Goal: Task Accomplishment & Management: Manage account settings

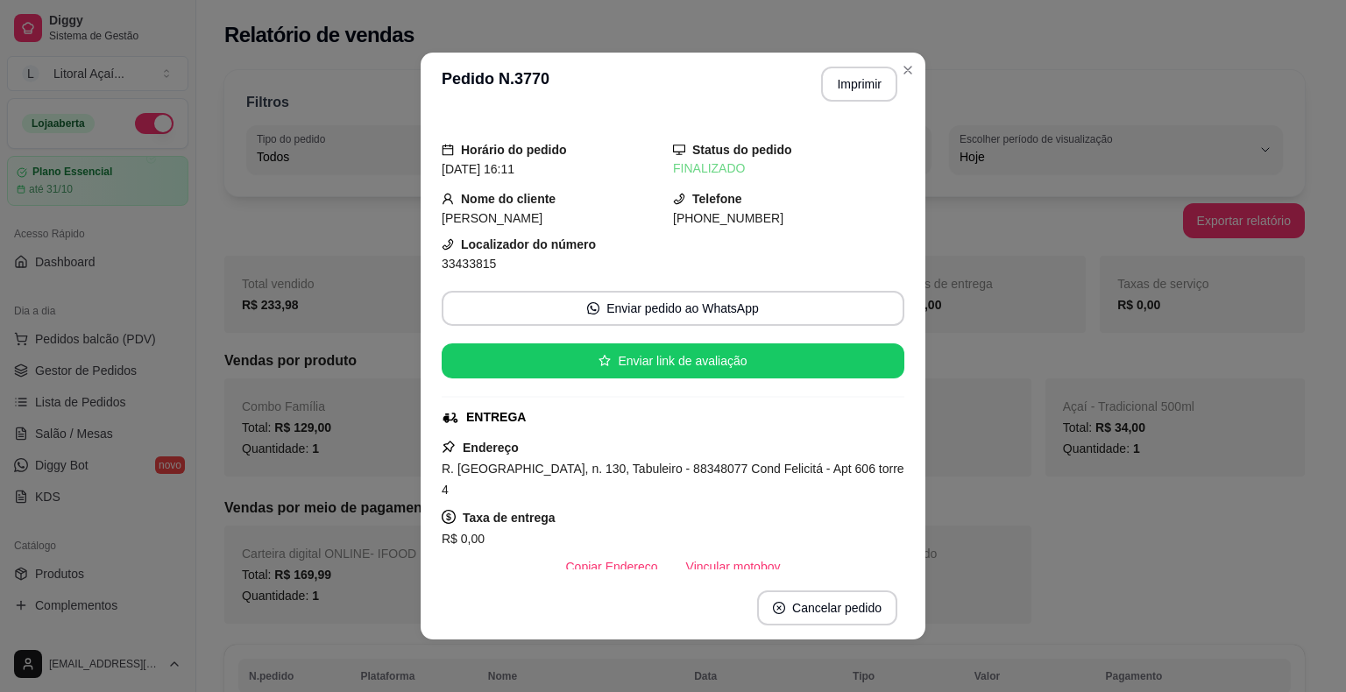
select select "ALL"
select select "0"
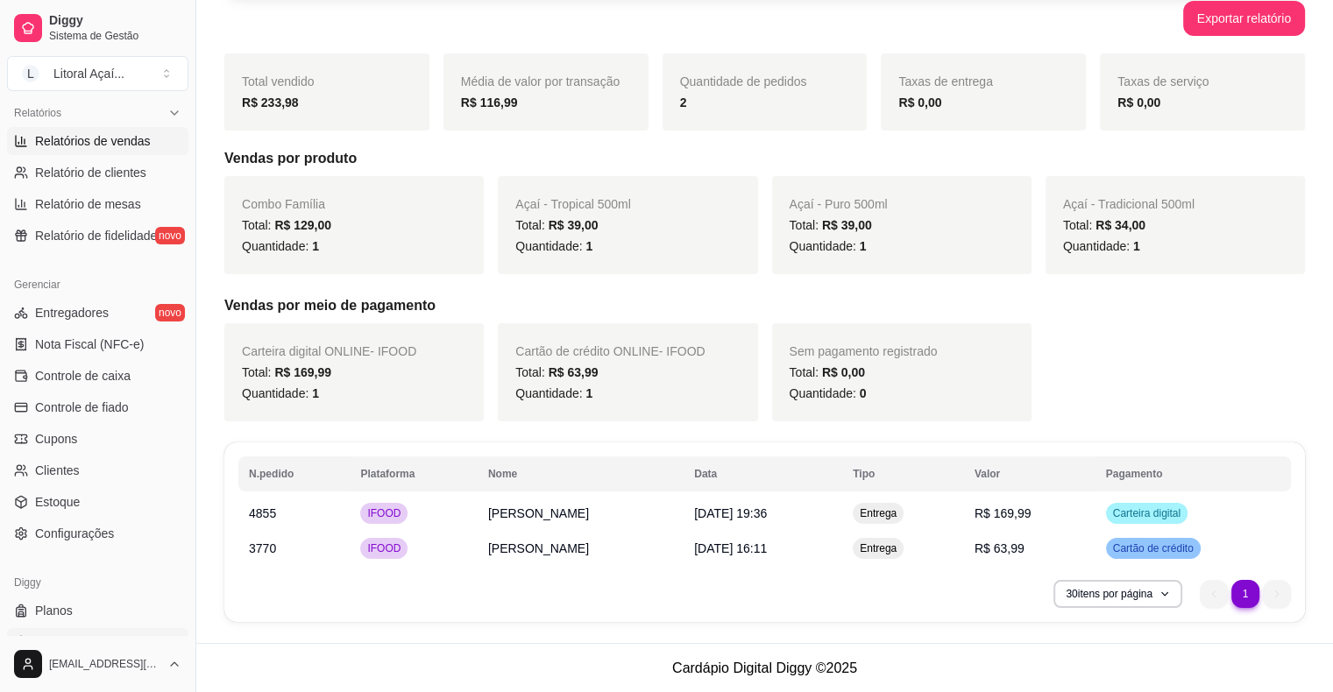
scroll to position [568, 0]
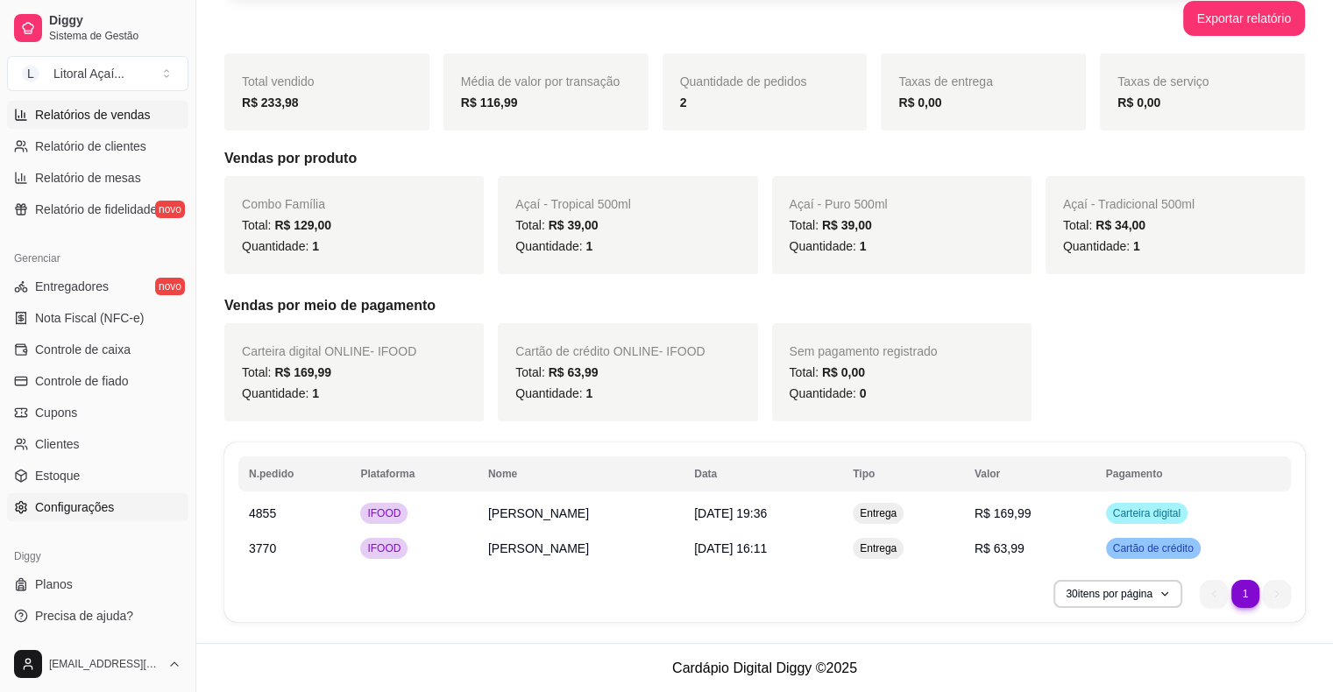
click at [63, 499] on span "Configurações" at bounding box center [74, 508] width 79 height 18
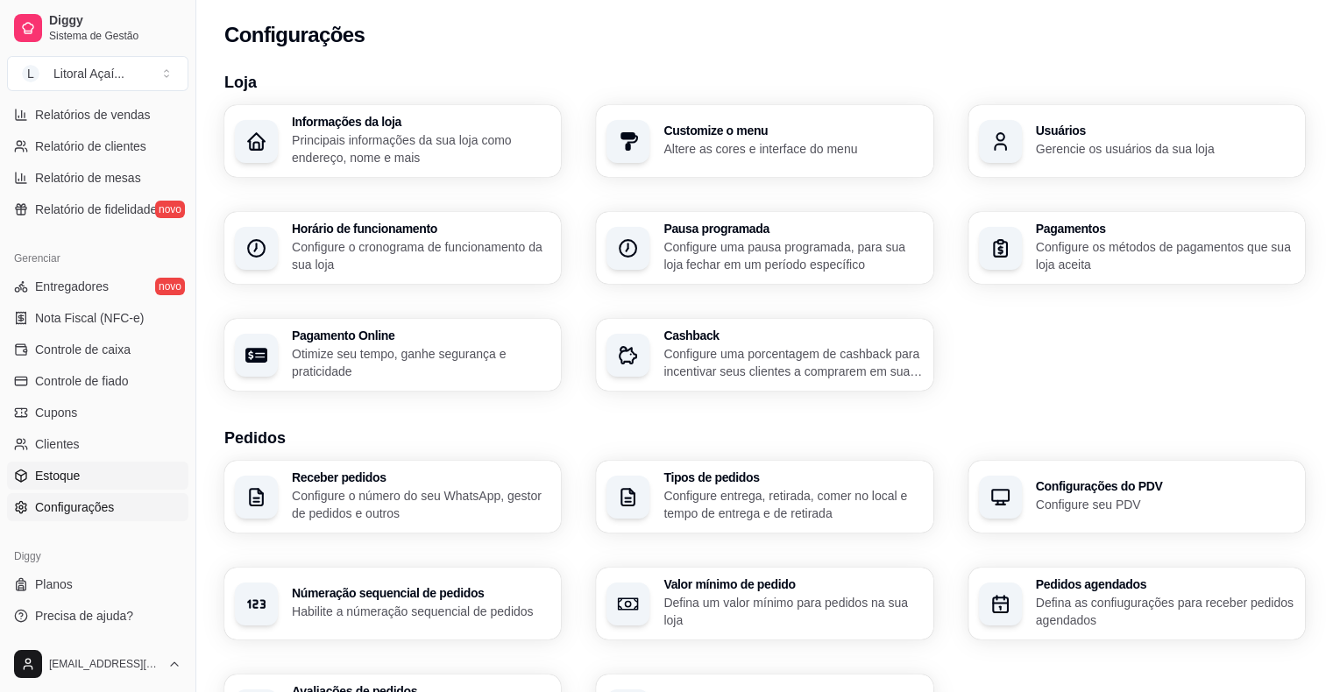
click at [60, 479] on span "Estoque" at bounding box center [57, 476] width 45 height 18
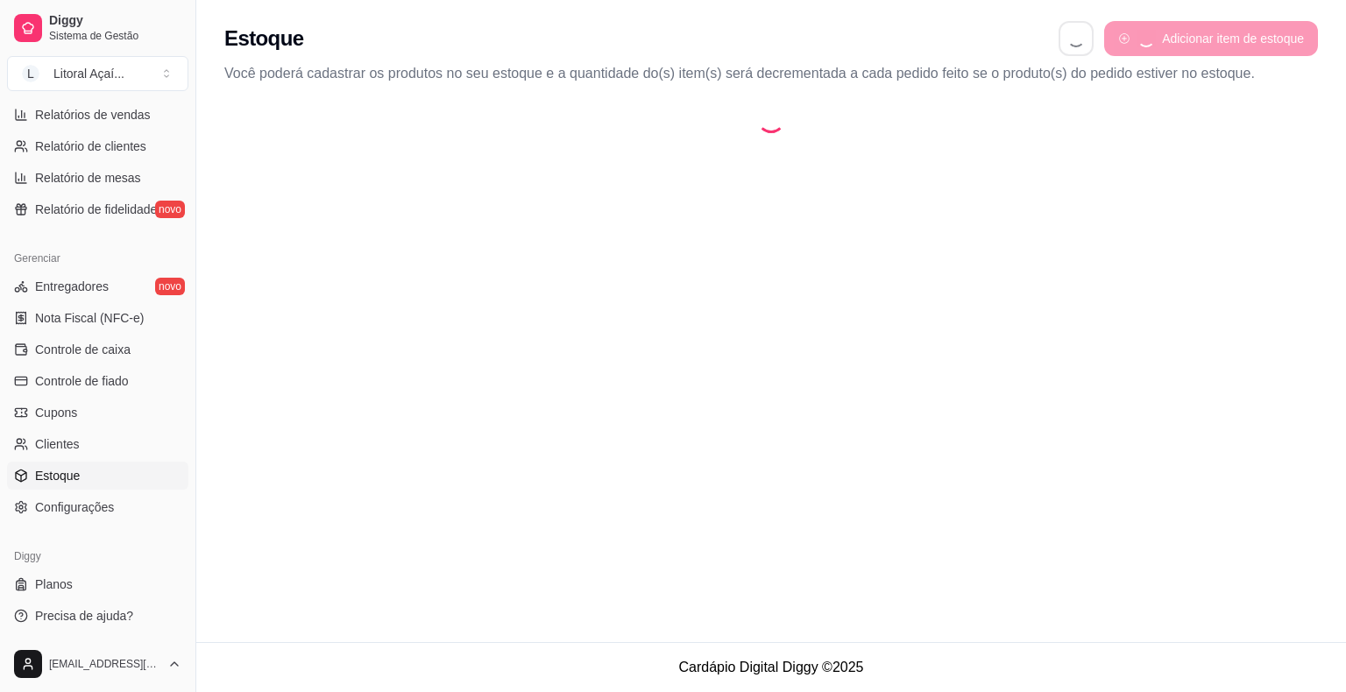
click at [65, 458] on ul "Entregadores novo Nota Fiscal (NFC-e) Controle de caixa Controle de fiado Cupon…" at bounding box center [97, 397] width 181 height 249
select select "QUANTITY_ORDER"
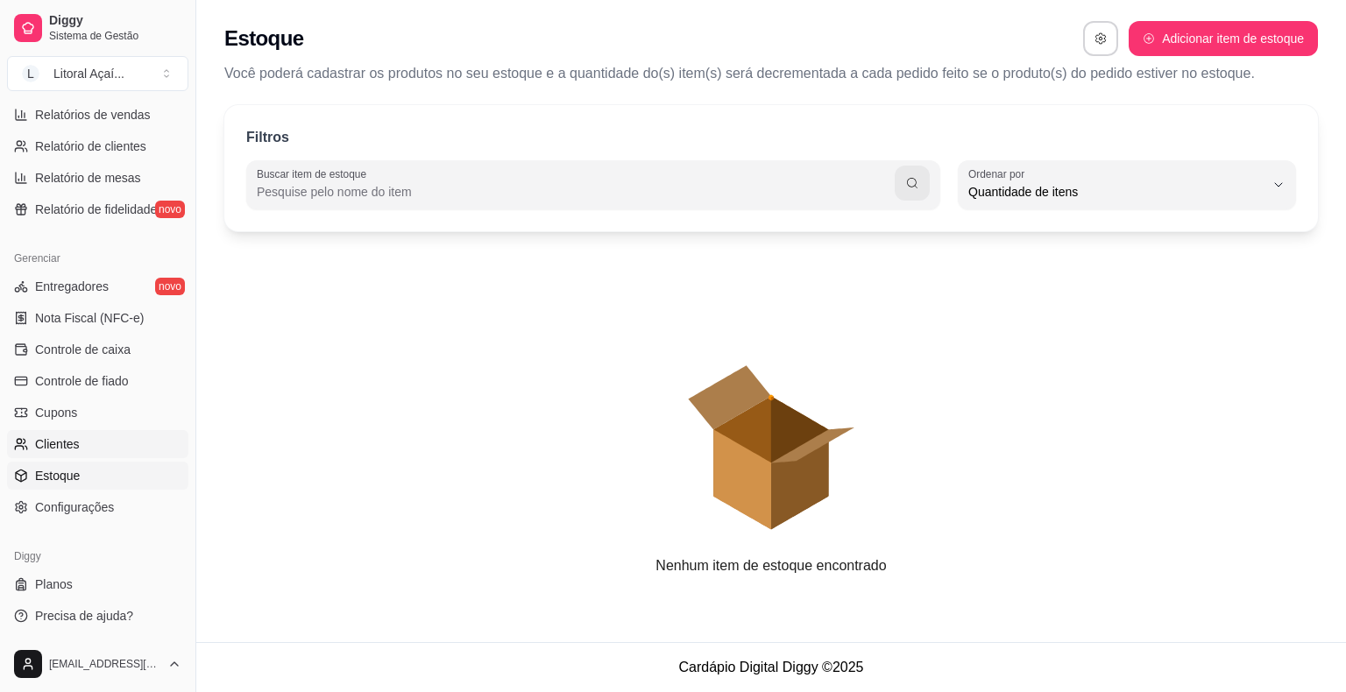
click at [65, 456] on link "Clientes" at bounding box center [97, 444] width 181 height 28
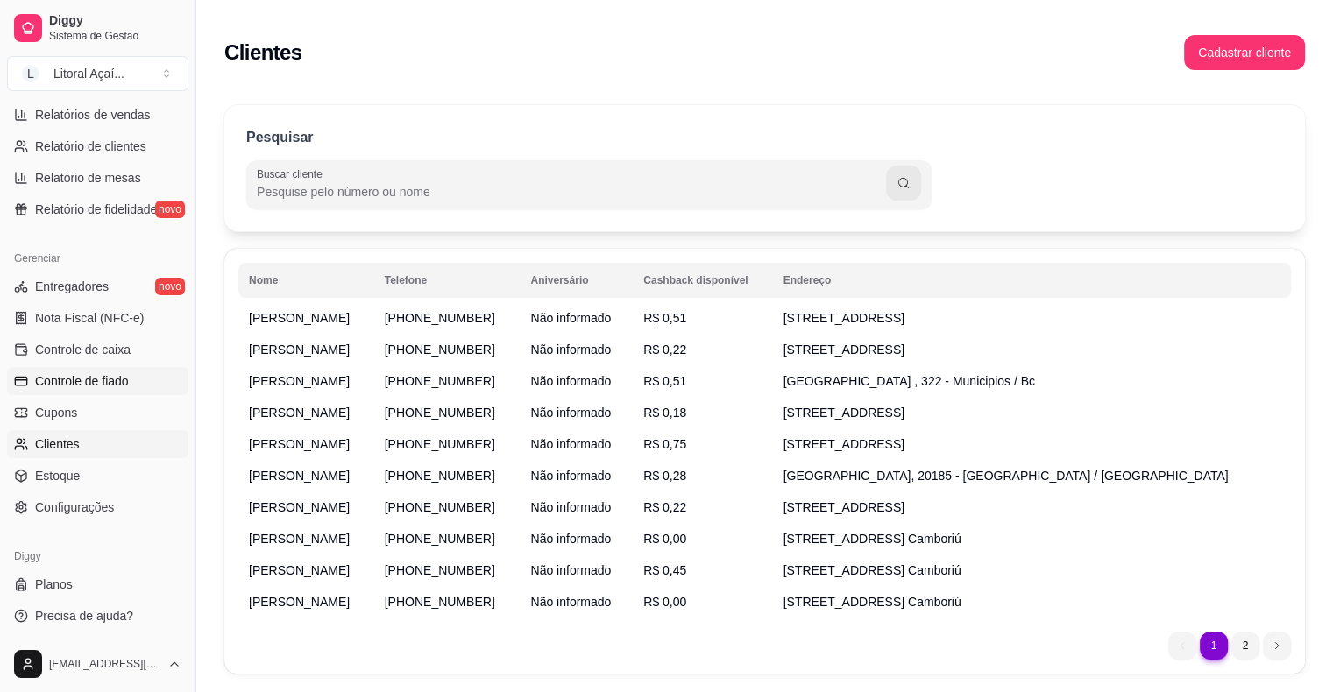
click at [109, 379] on span "Controle de fiado" at bounding box center [82, 382] width 94 height 18
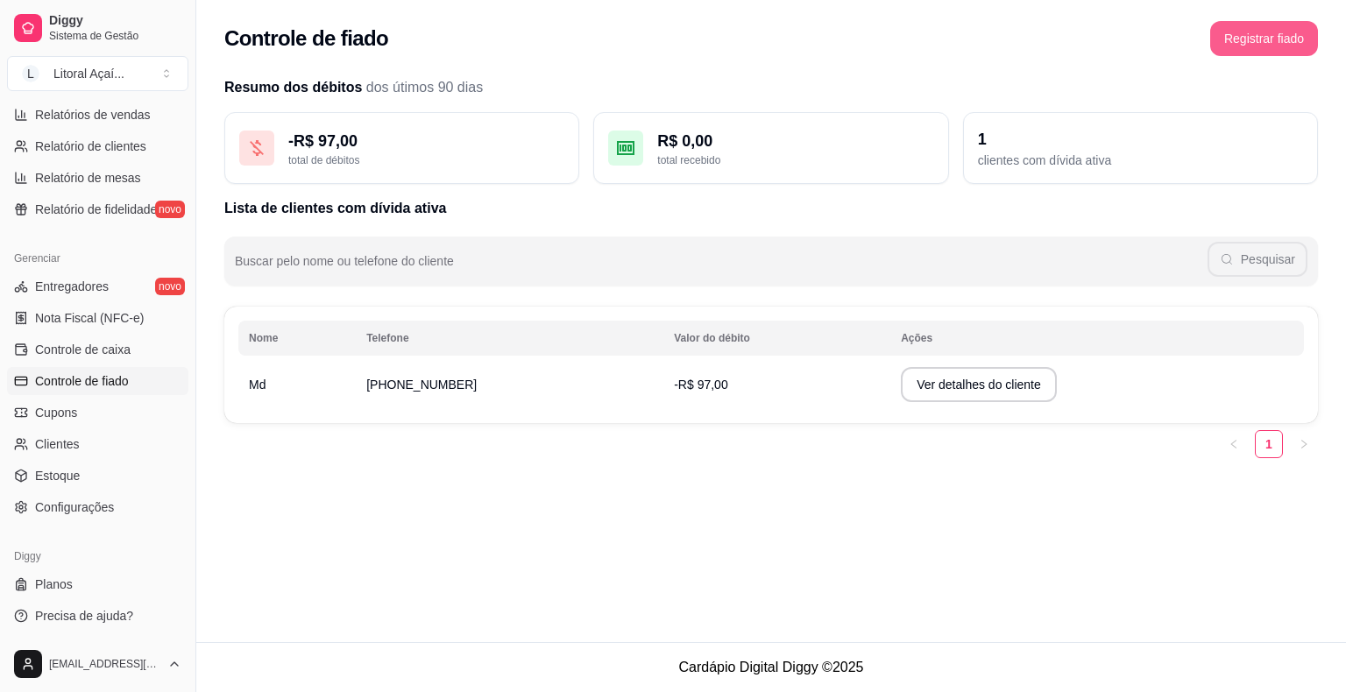
click at [1271, 53] on button "Registrar fiado" at bounding box center [1264, 38] width 108 height 35
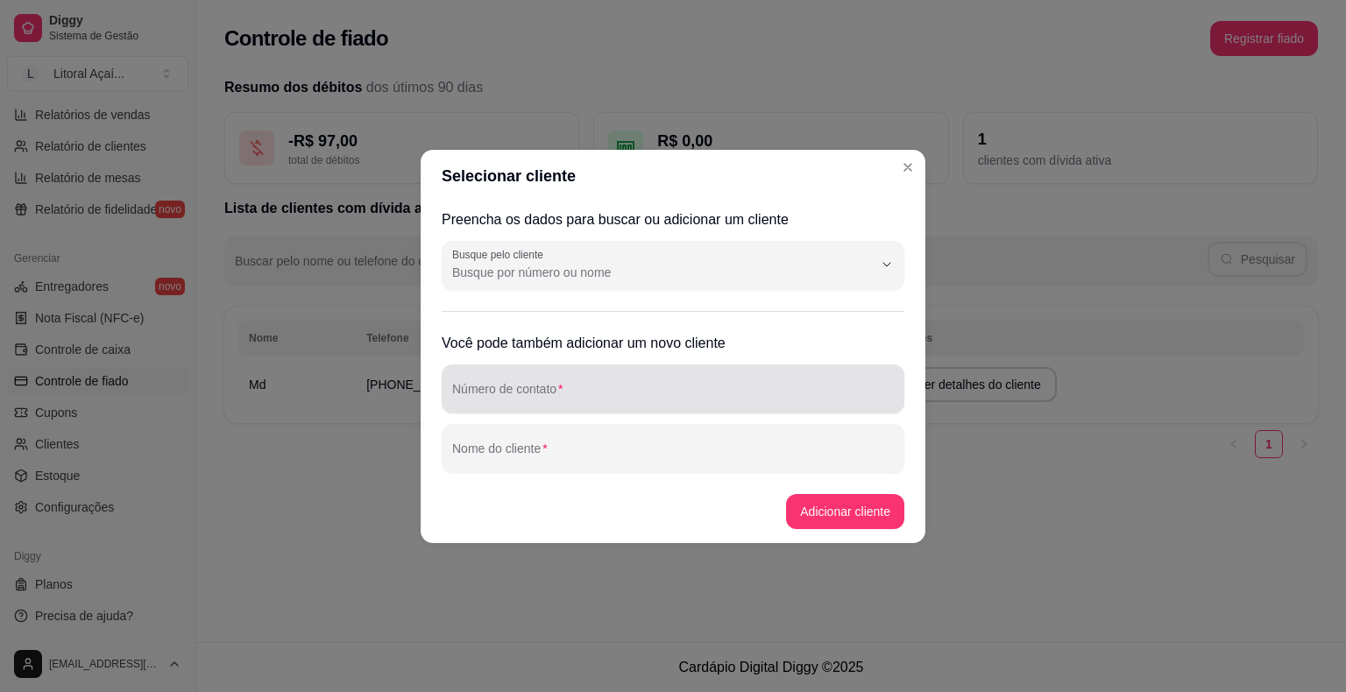
click at [558, 395] on input "Número de contato" at bounding box center [673, 396] width 442 height 18
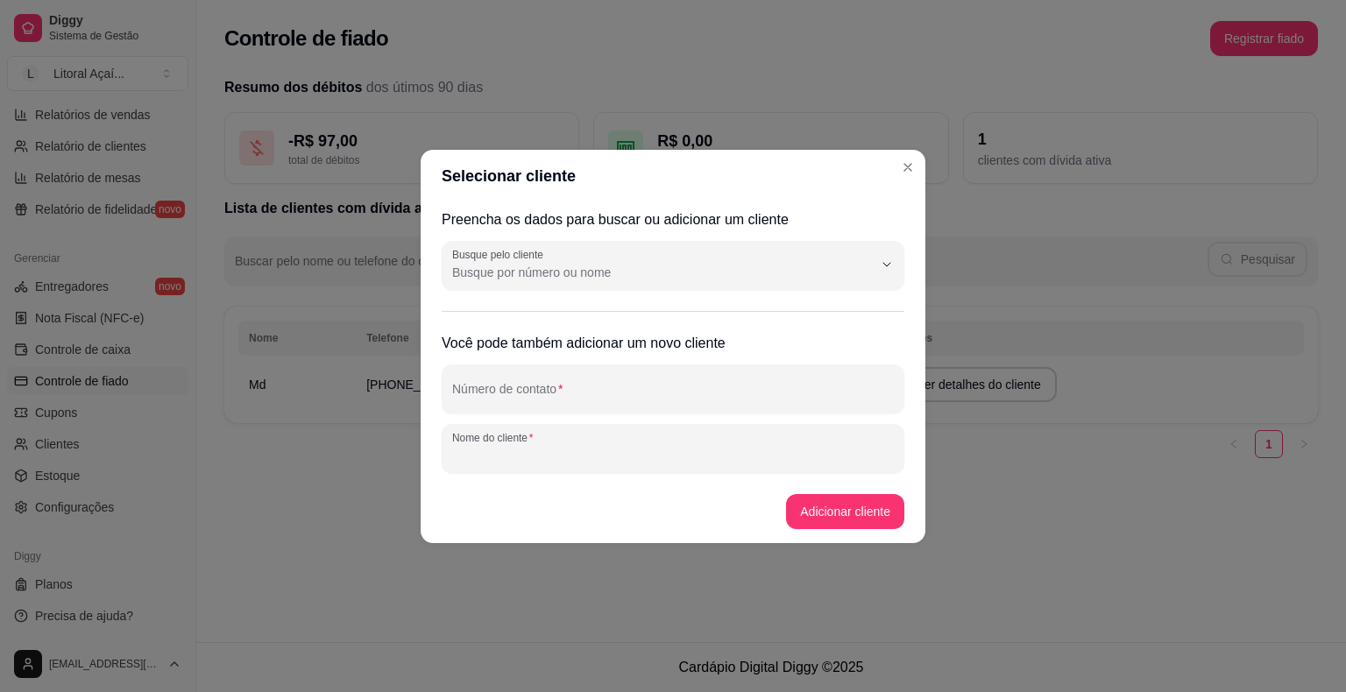
click at [550, 447] on input "Nome do cliente" at bounding box center [673, 456] width 442 height 18
type input "[PERSON_NAME]"
click at [876, 522] on button "Adicionar cliente" at bounding box center [845, 511] width 118 height 35
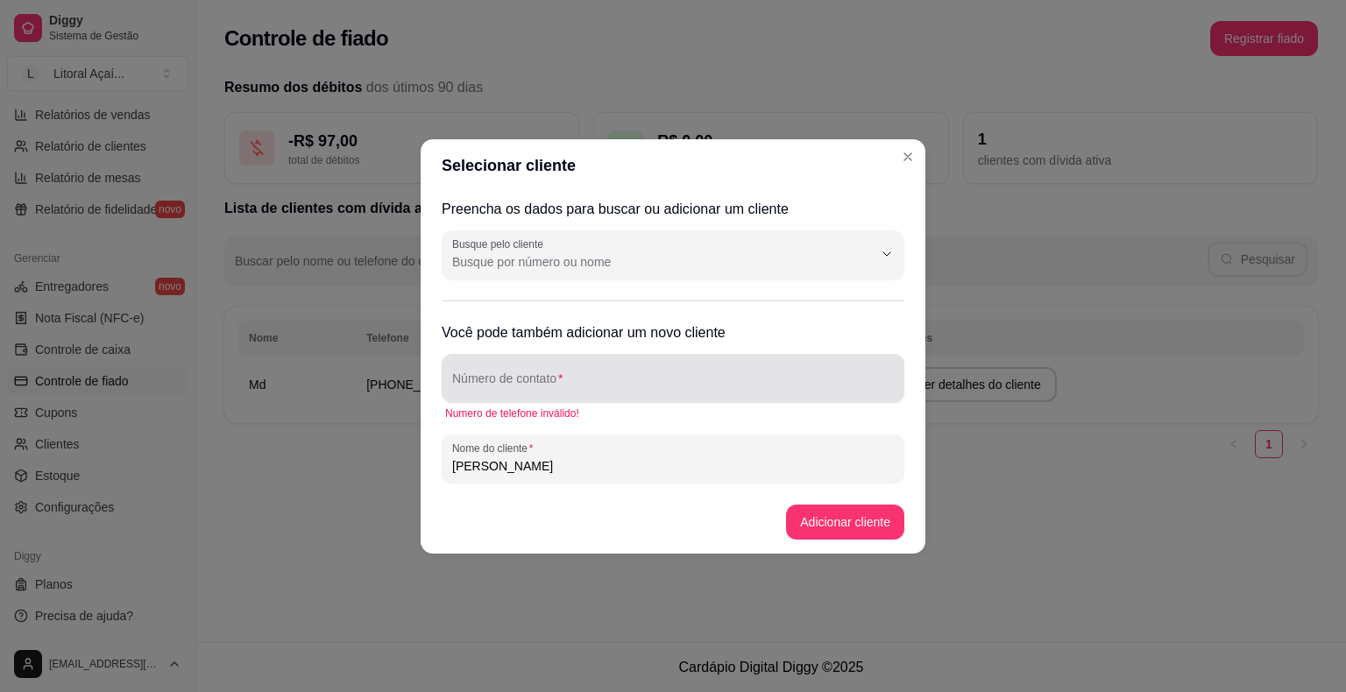
click at [506, 392] on input "Número de contato" at bounding box center [673, 386] width 442 height 18
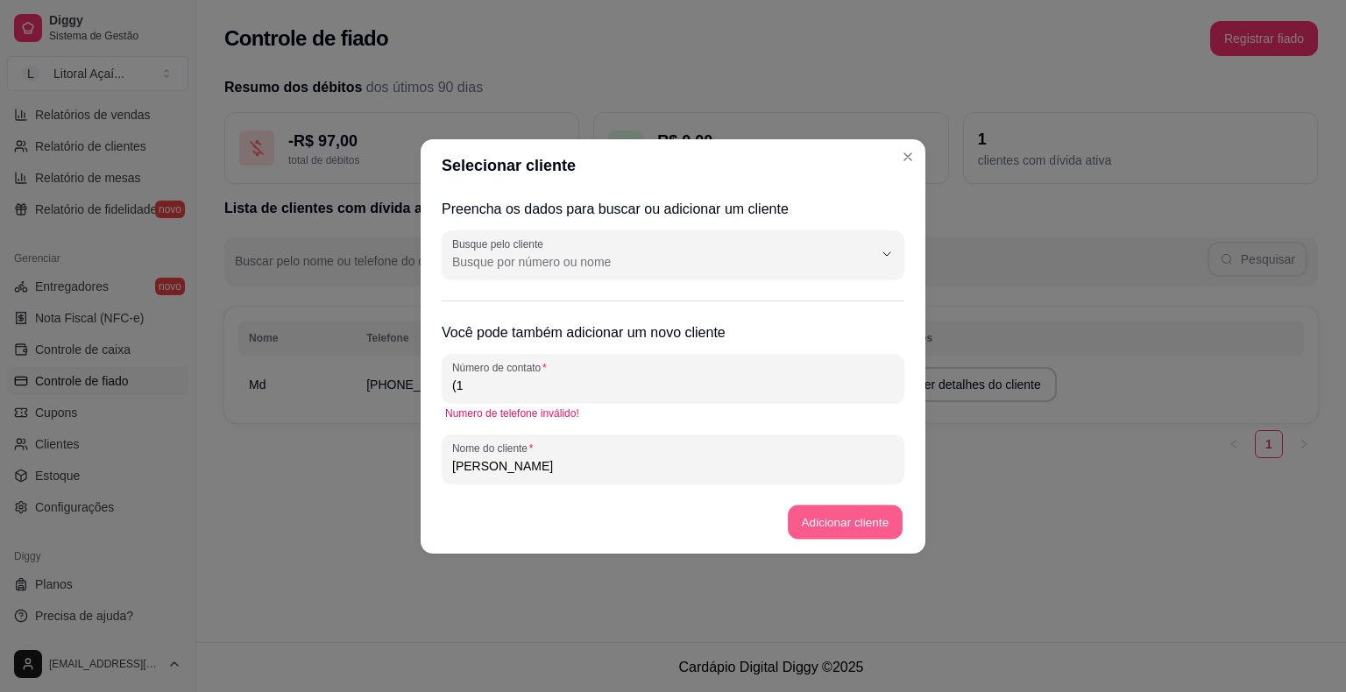
click at [868, 508] on button "Adicionar cliente" at bounding box center [845, 522] width 115 height 34
click at [502, 401] on div "Número de contato (1" at bounding box center [673, 378] width 463 height 49
type input "[PHONE_NUMBER]"
click at [794, 508] on button "Adicionar cliente" at bounding box center [845, 522] width 118 height 35
click at [855, 534] on button "Adicionar cliente" at bounding box center [845, 522] width 115 height 34
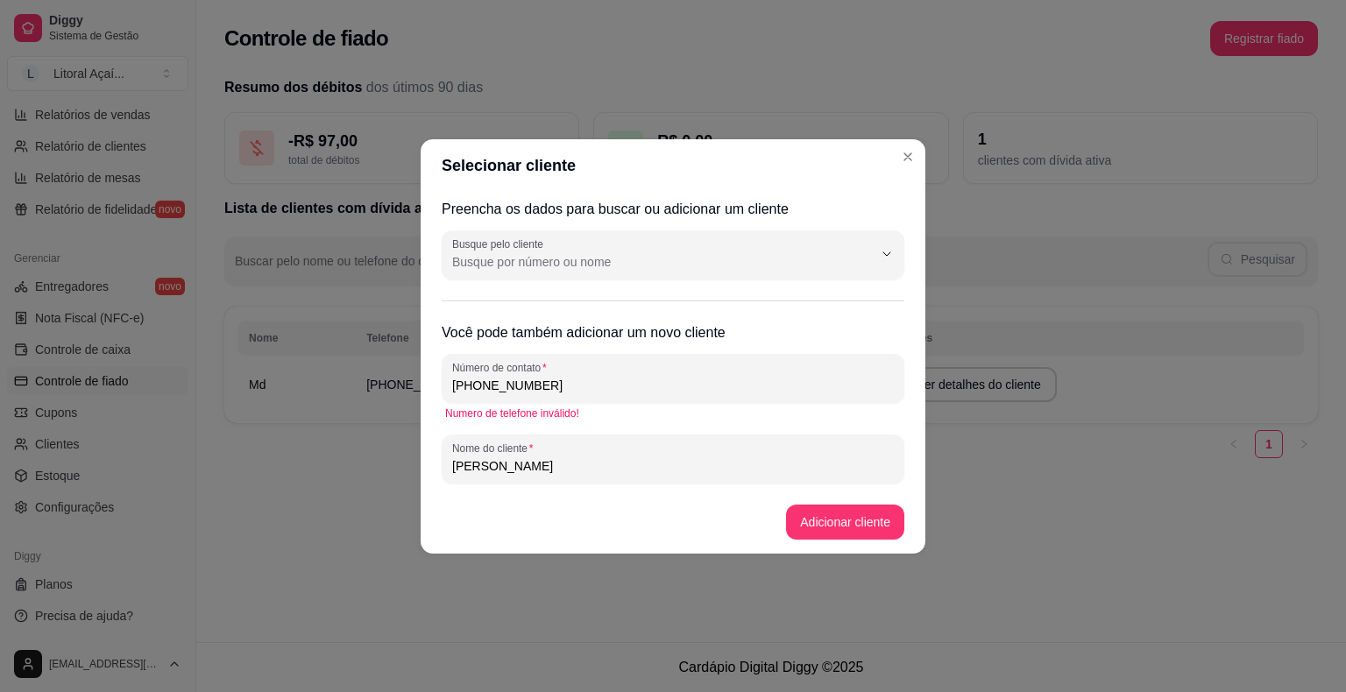
drag, startPoint x: 676, startPoint y: 380, endPoint x: 245, endPoint y: 377, distance: 431.3
click at [245, 377] on div "Selecionar cliente Preencha os dados para buscar ou adicionar um cliente Busque…" at bounding box center [673, 346] width 1346 height 692
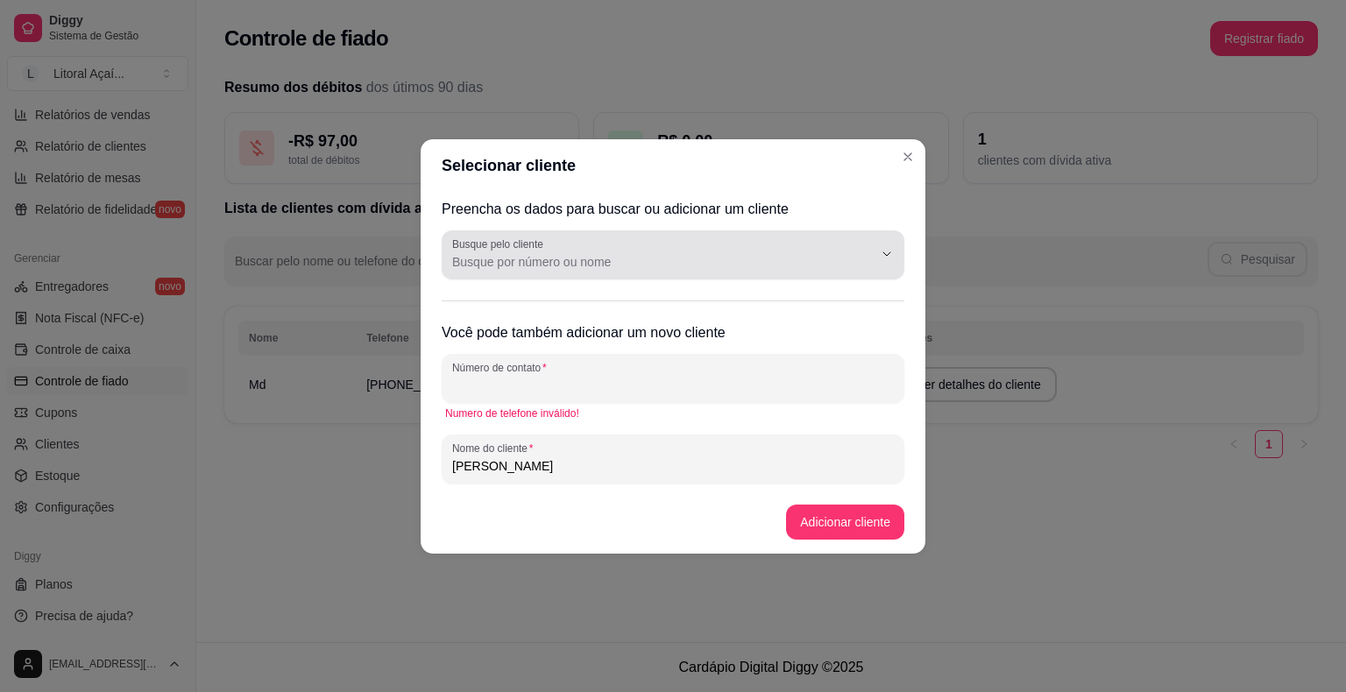
click at [656, 238] on div at bounding box center [673, 255] width 442 height 35
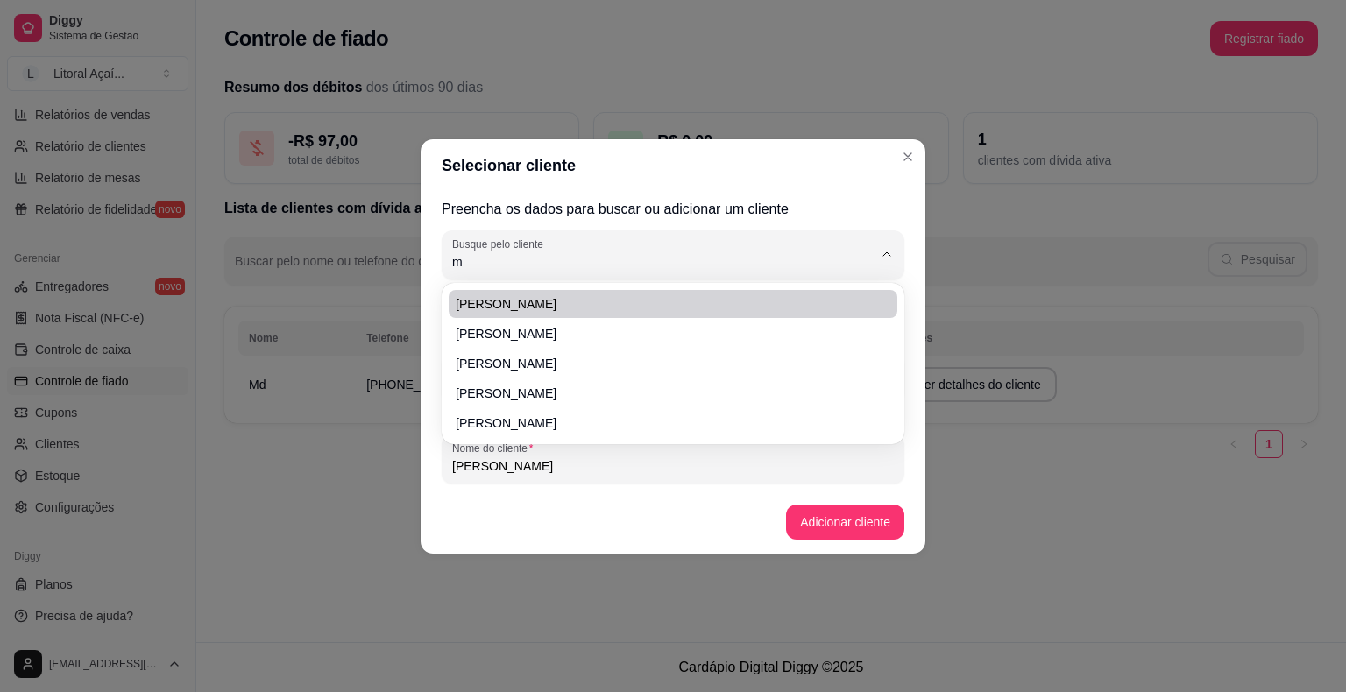
type input "md"
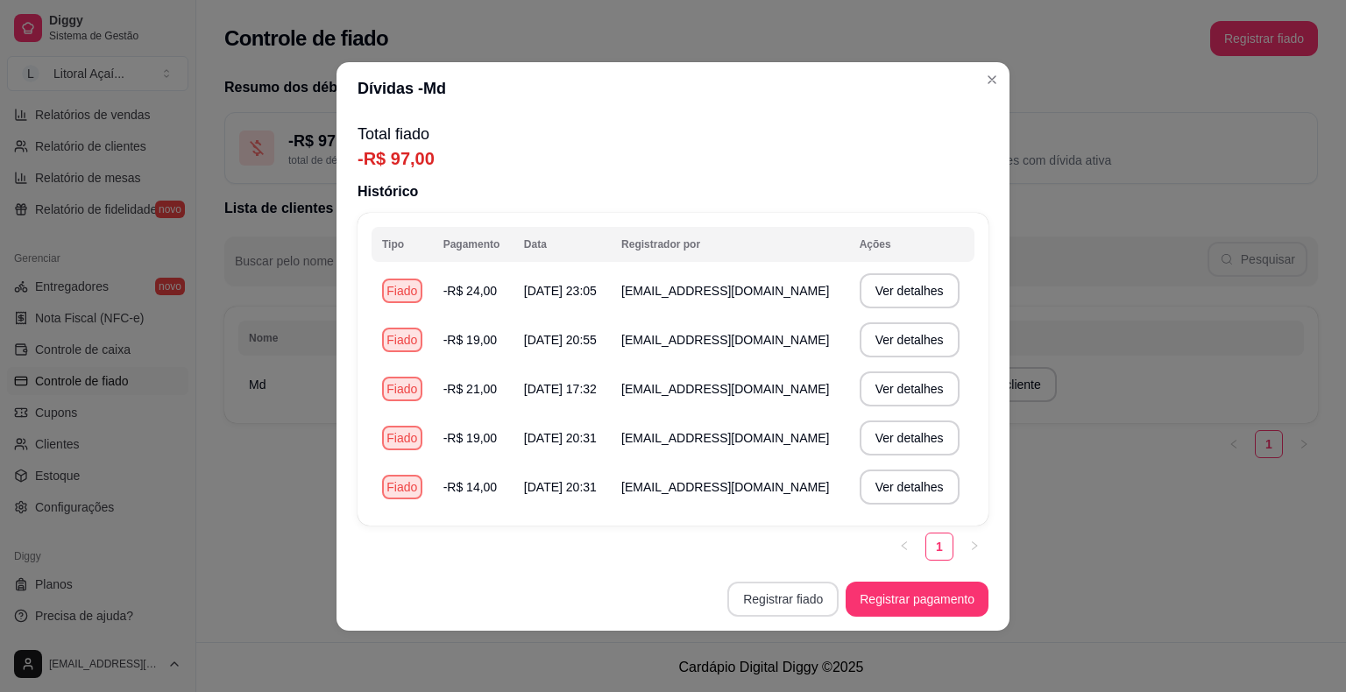
click at [782, 598] on button "Registrar fiado" at bounding box center [782, 599] width 111 height 35
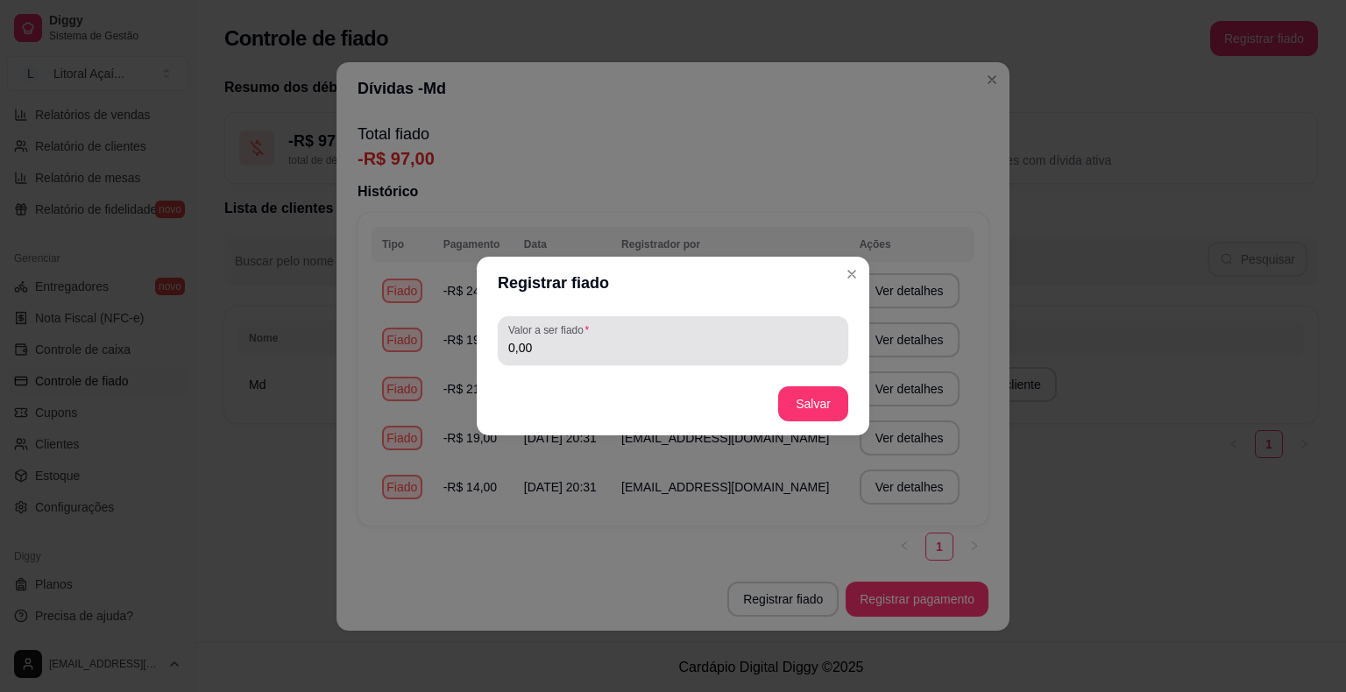
click at [570, 339] on input "0,00" at bounding box center [673, 348] width 330 height 18
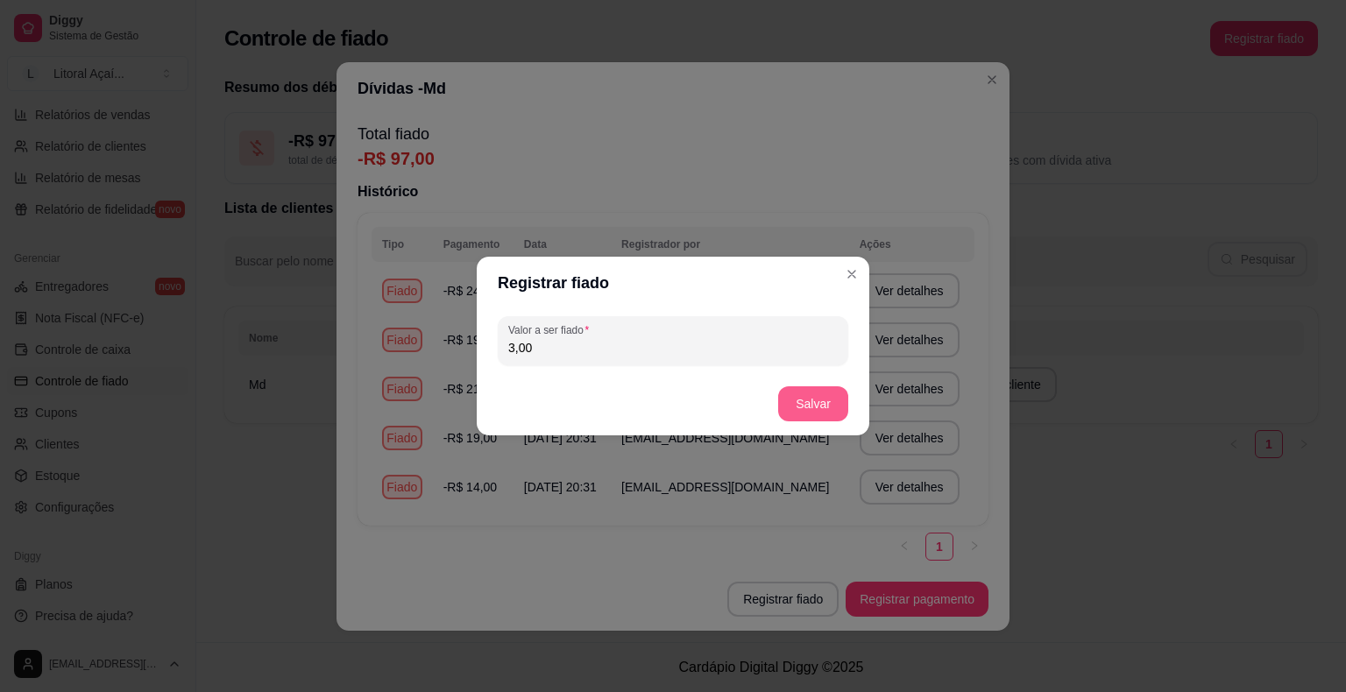
type input "3,00"
click at [813, 399] on button "Salvar" at bounding box center [813, 404] width 68 height 34
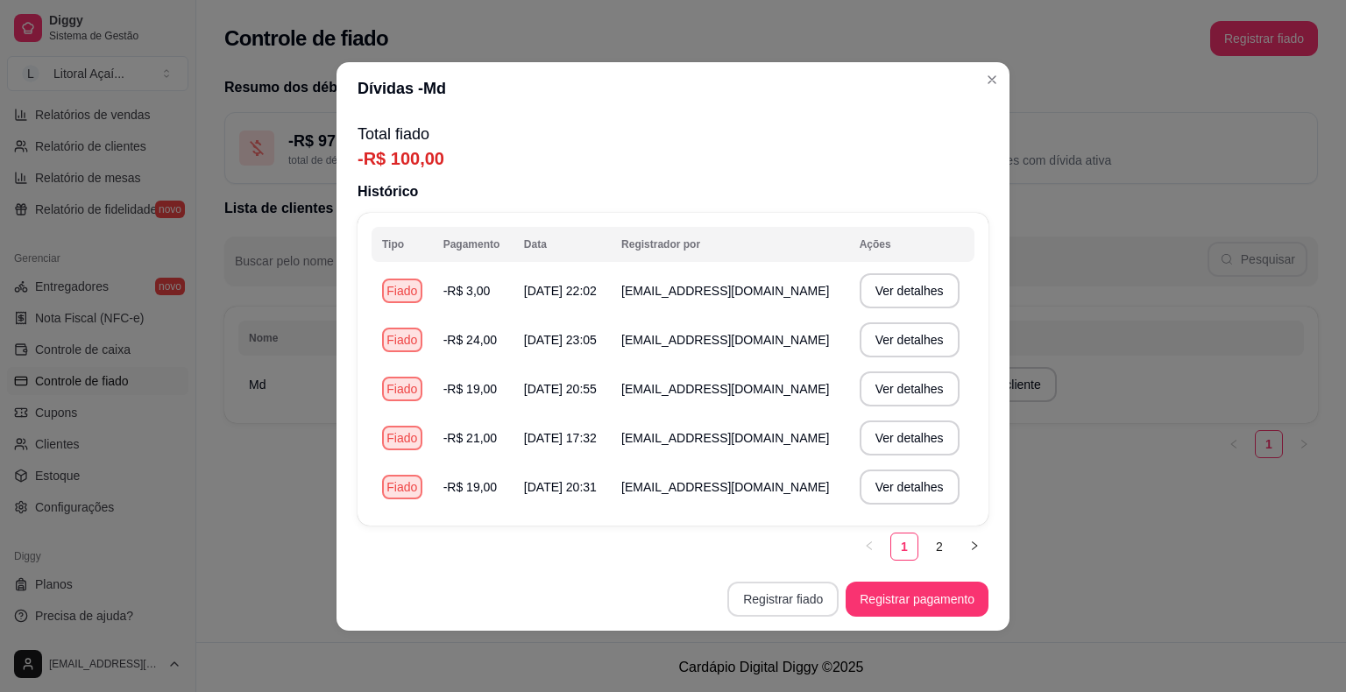
click at [806, 613] on button "Registrar fiado" at bounding box center [782, 599] width 111 height 35
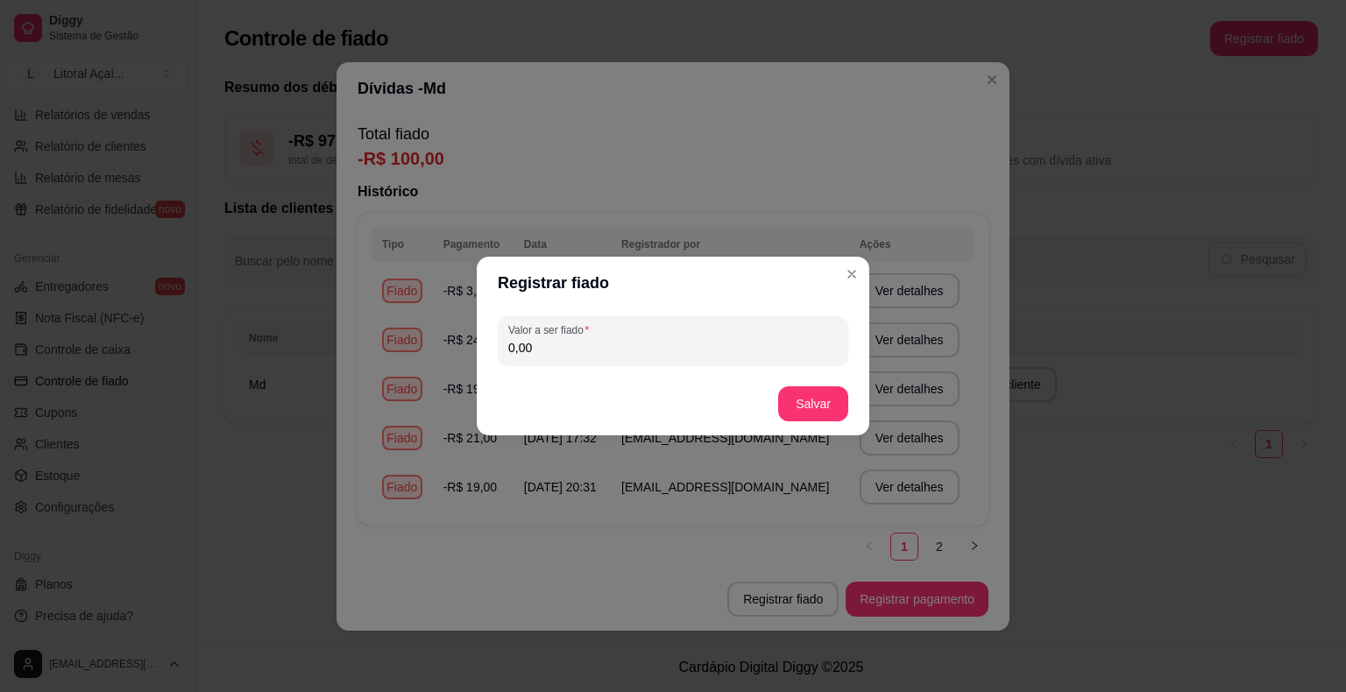
click at [631, 344] on input "0,00" at bounding box center [673, 348] width 330 height 18
click at [866, 275] on div "Registrar fiado Valor a ser fiado 0,00 Salvar" at bounding box center [673, 346] width 1346 height 692
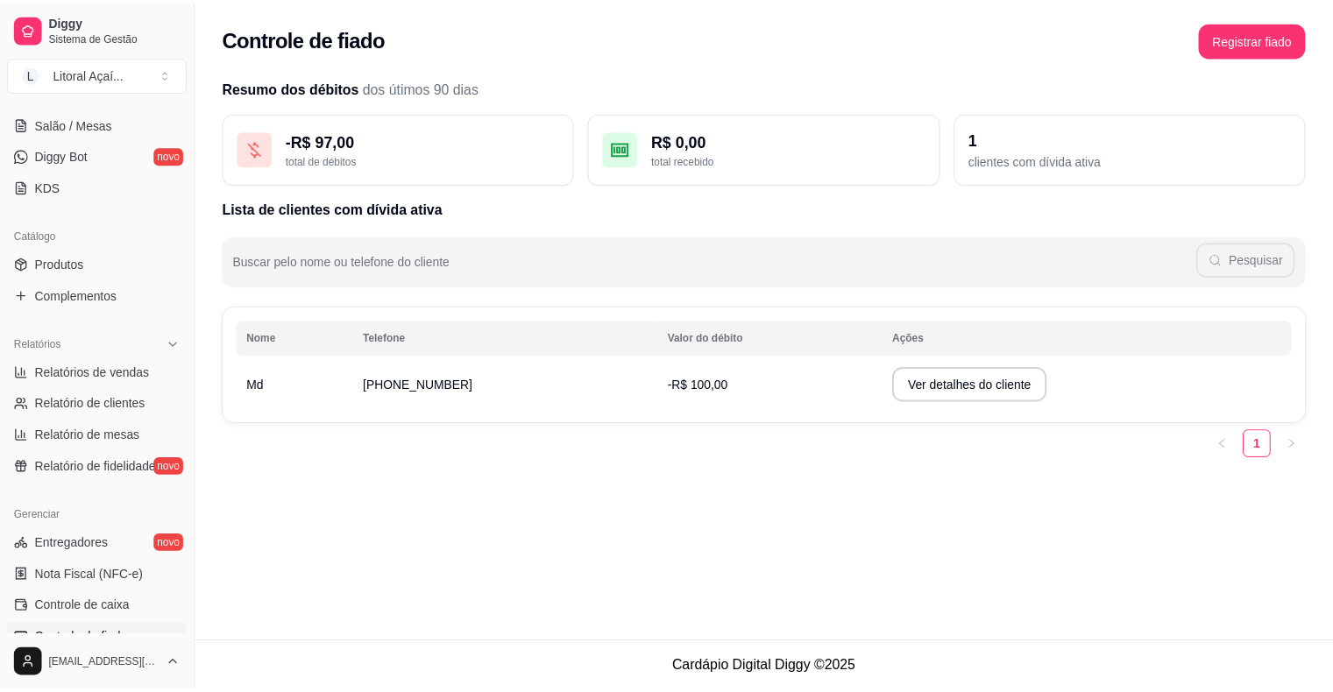
scroll to position [305, 0]
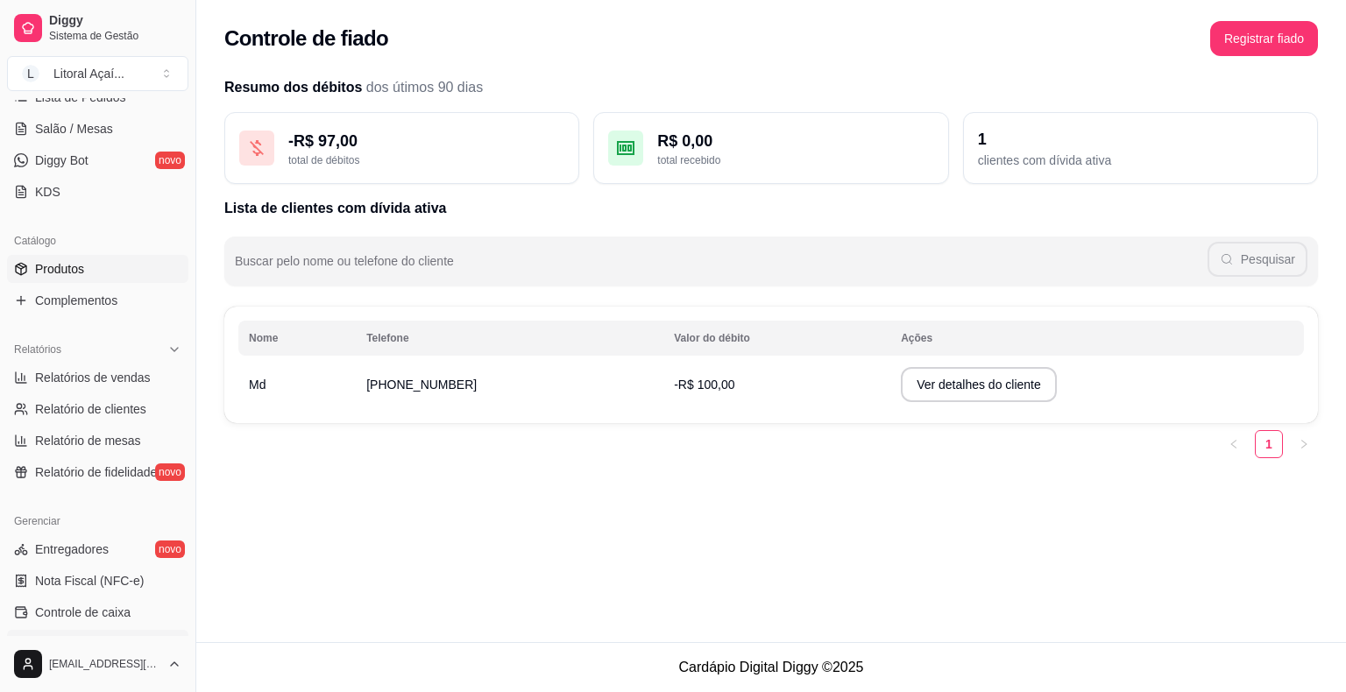
click at [85, 259] on link "Produtos" at bounding box center [97, 269] width 181 height 28
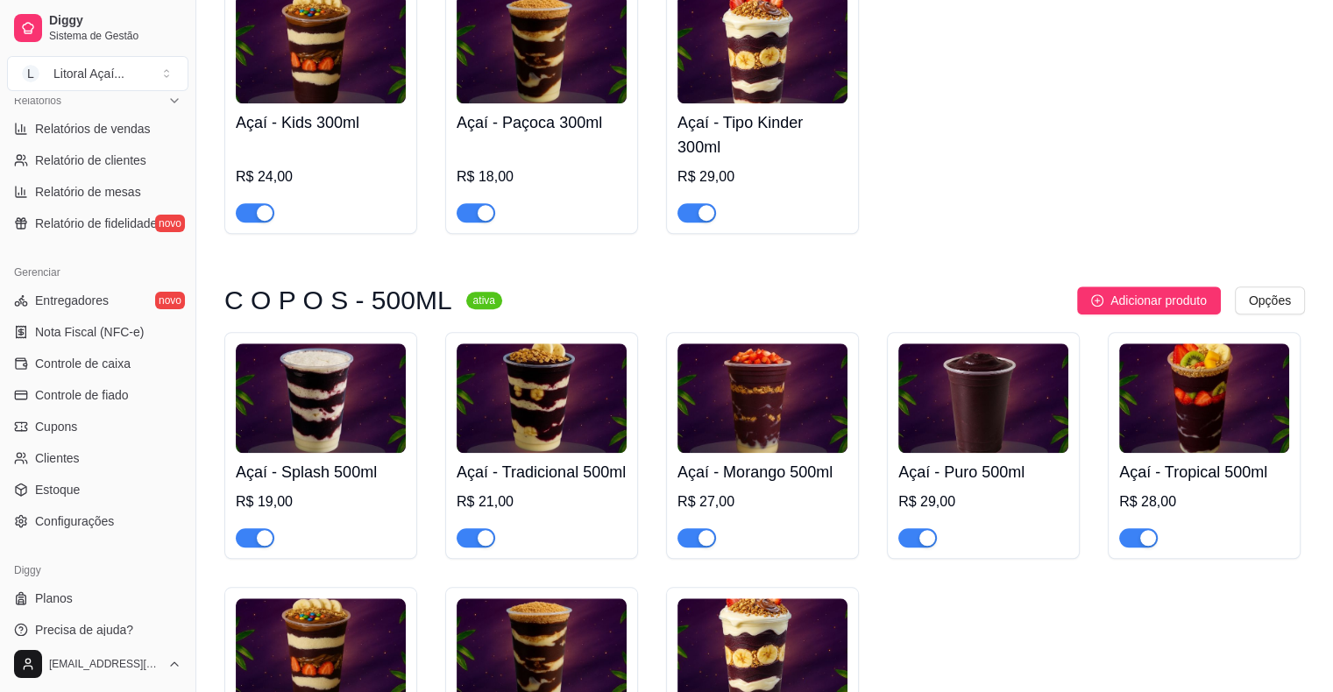
scroll to position [568, 0]
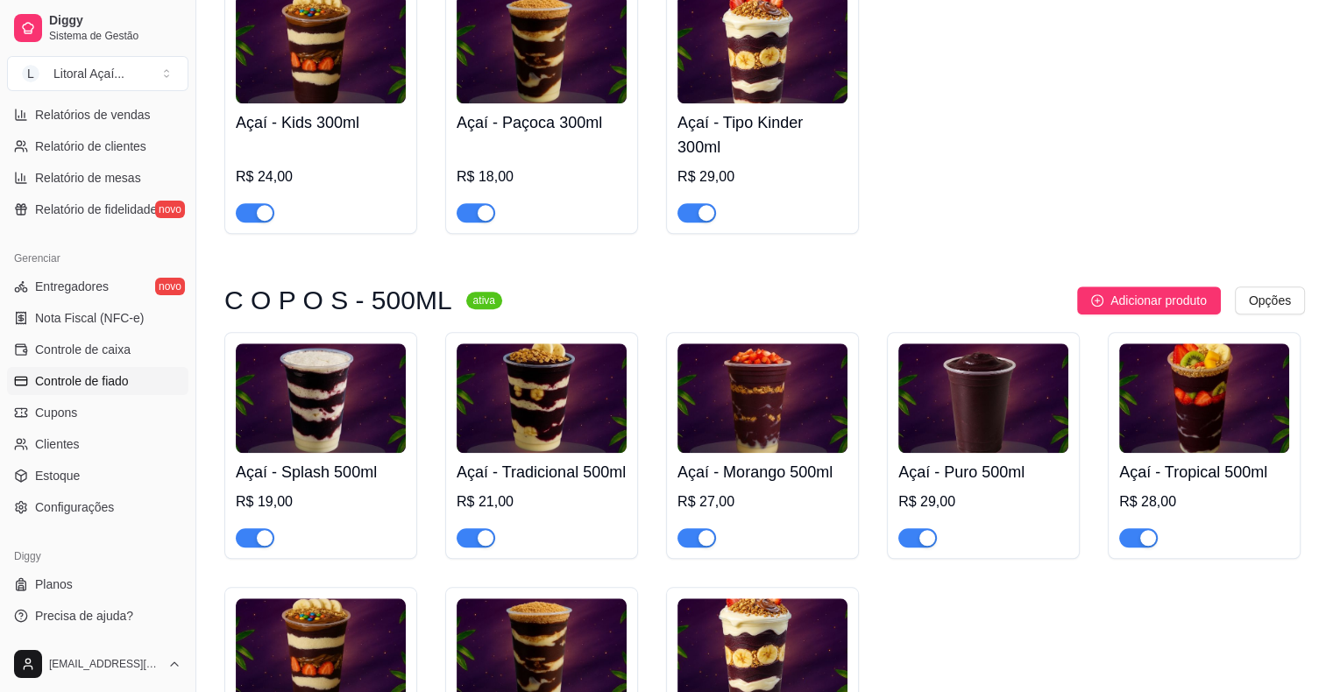
click at [119, 384] on span "Controle de fiado" at bounding box center [82, 382] width 94 height 18
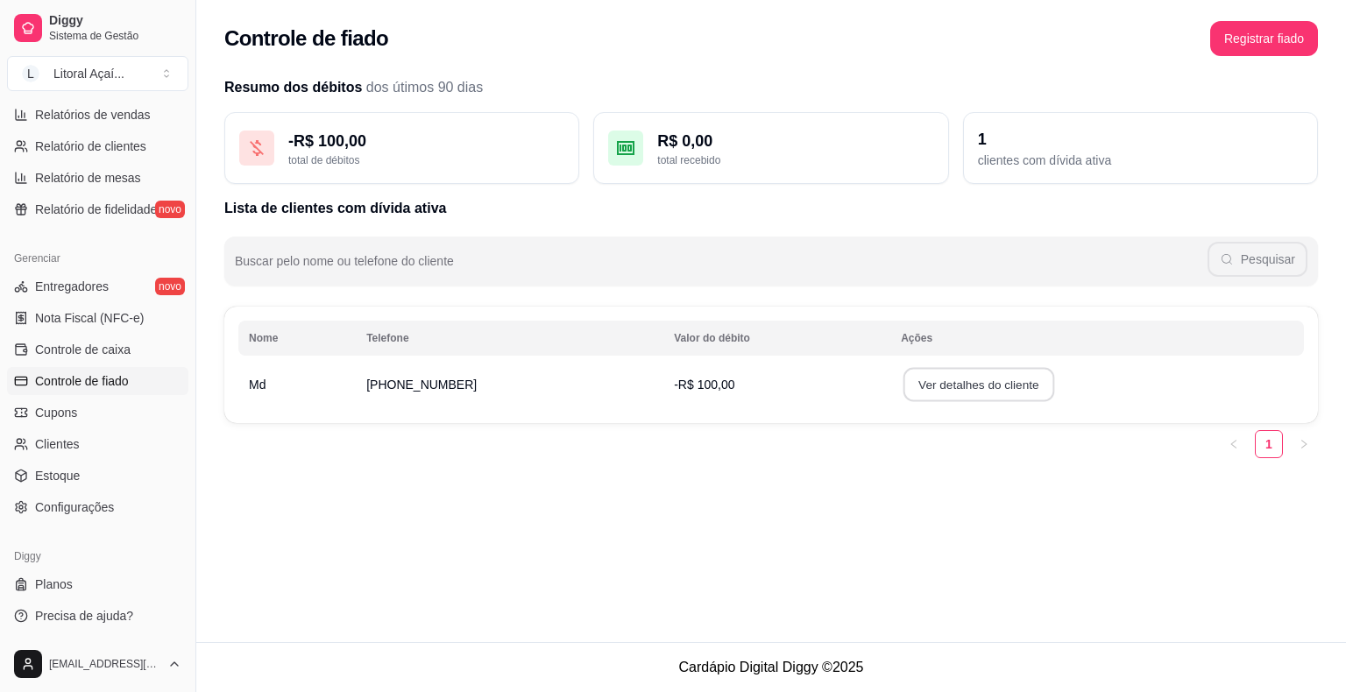
click at [963, 373] on button "Ver detalhes do cliente" at bounding box center [979, 385] width 151 height 34
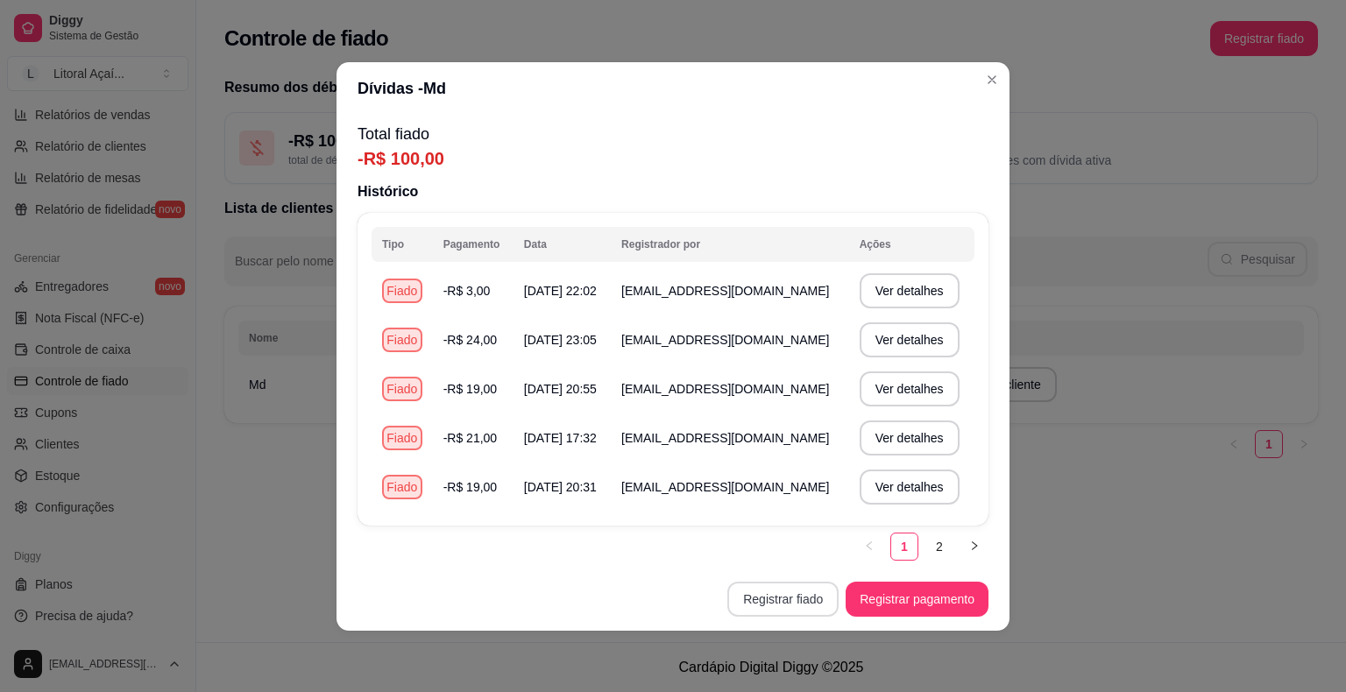
click at [834, 607] on button "Registrar fiado" at bounding box center [782, 599] width 111 height 35
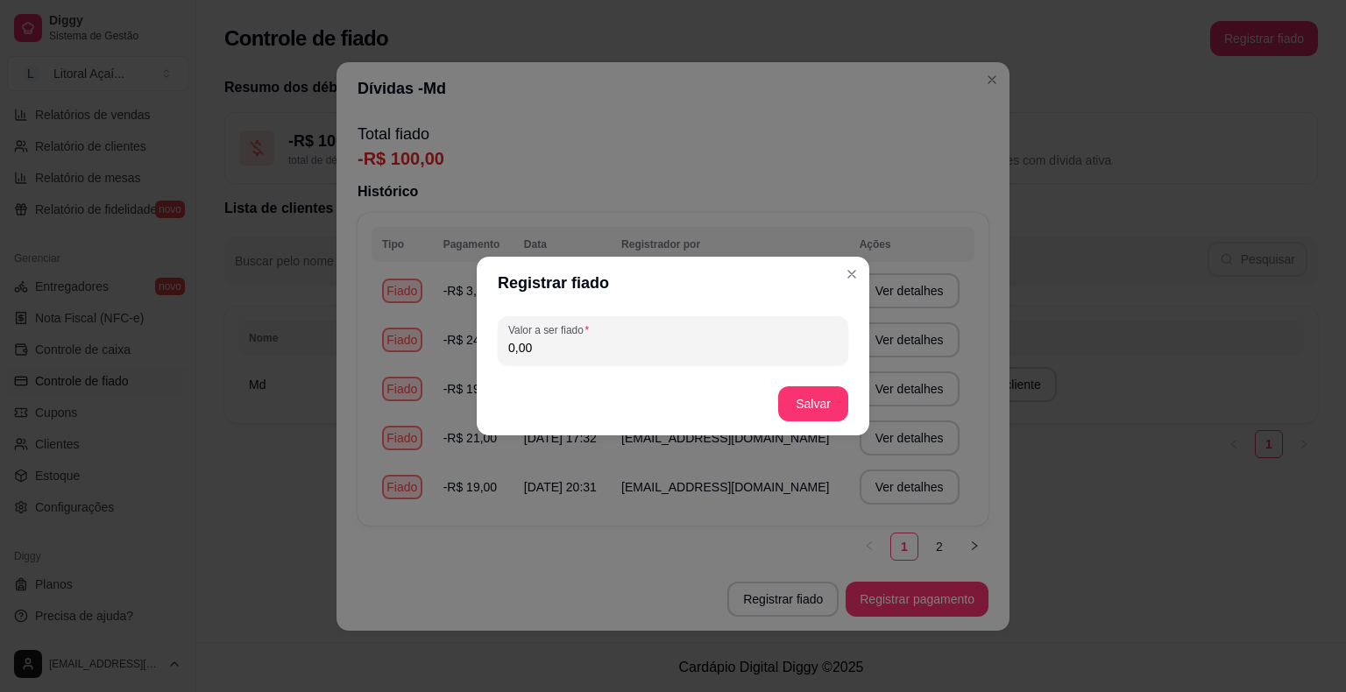
click at [628, 324] on div "Valor a ser fiado 0,00" at bounding box center [673, 340] width 351 height 49
type input "19,00"
click at [805, 396] on button "Salvar" at bounding box center [813, 404] width 70 height 35
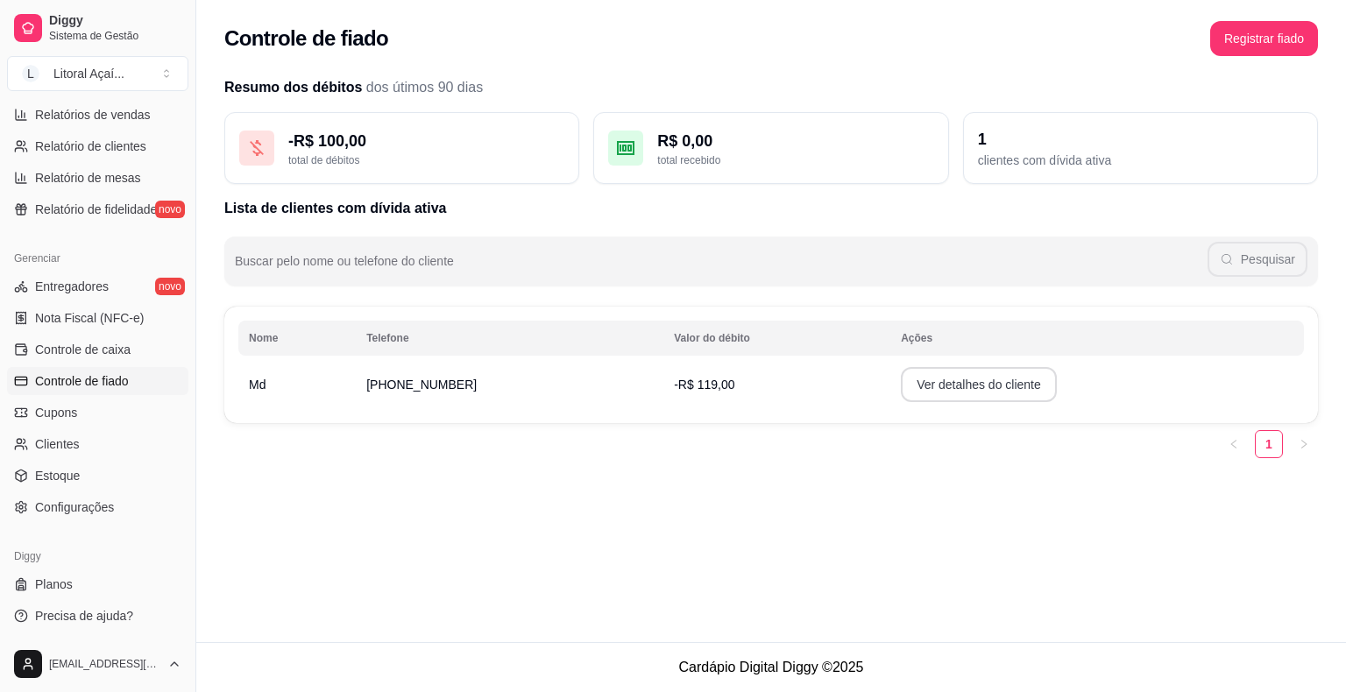
click at [922, 384] on button "Ver detalhes do cliente" at bounding box center [979, 384] width 156 height 35
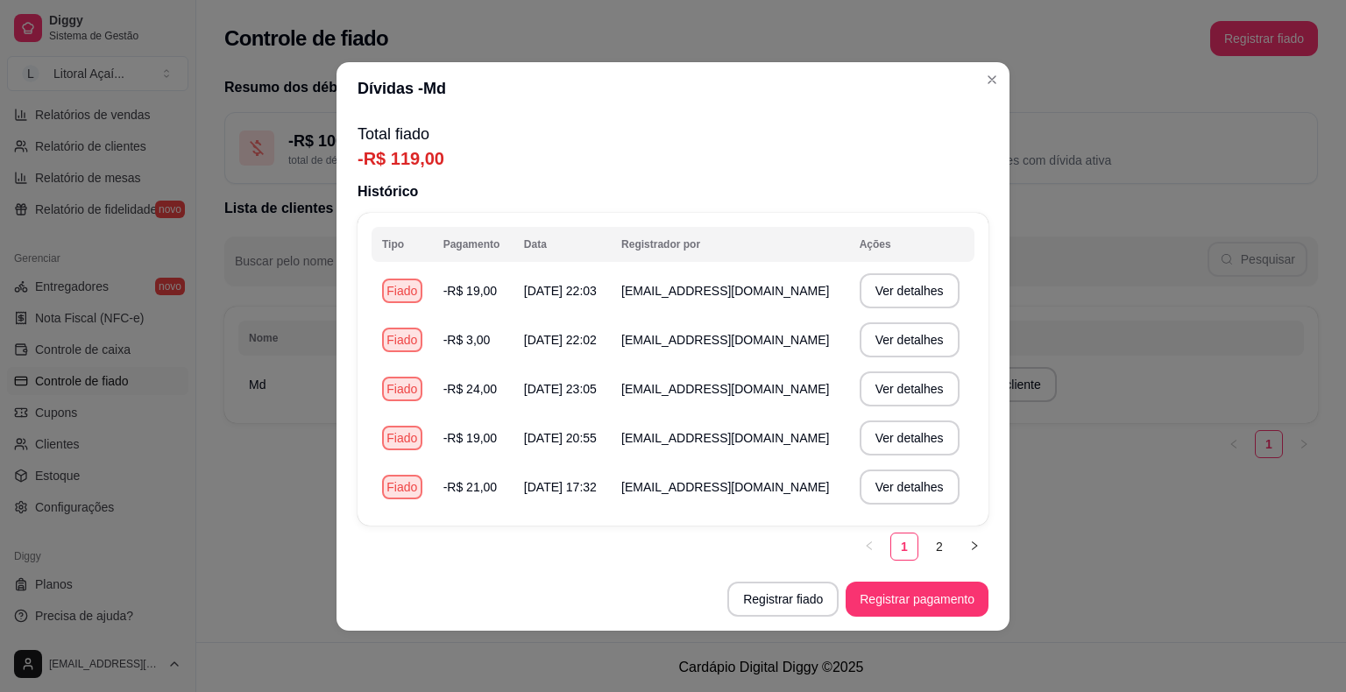
click at [395, 99] on header "Dívidas - Md" at bounding box center [673, 88] width 673 height 53
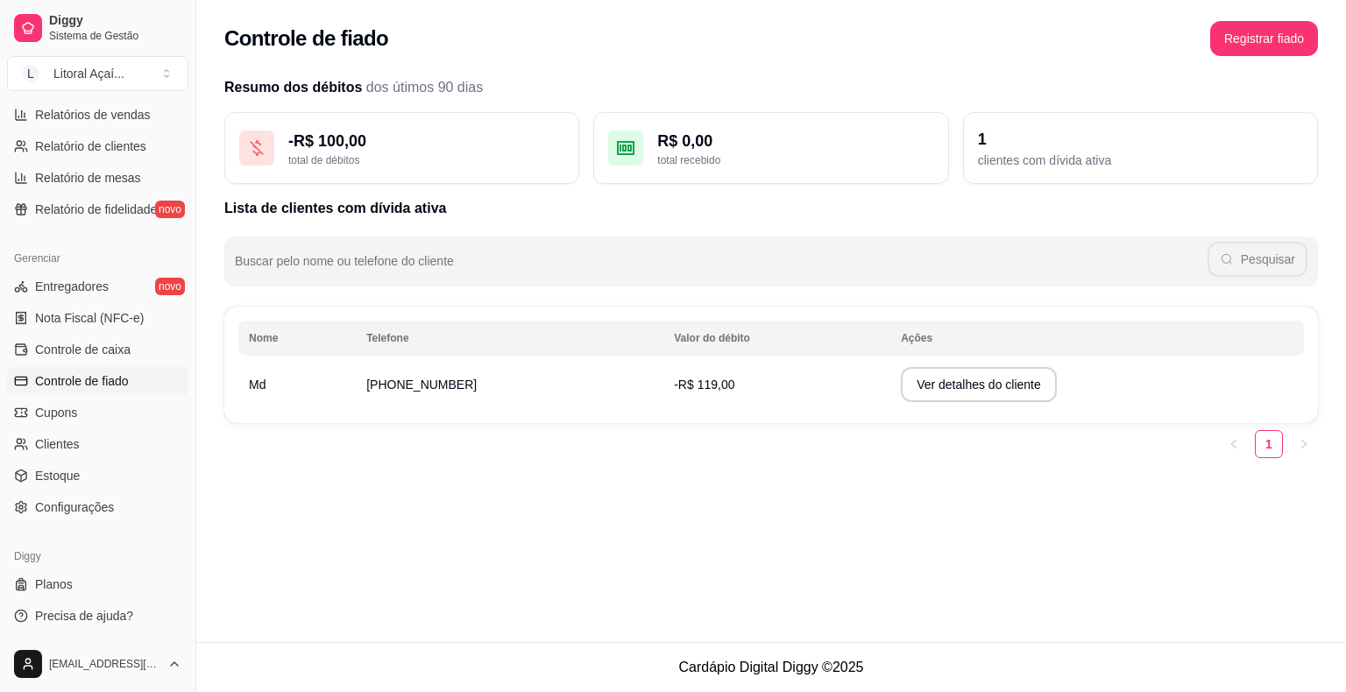
click at [898, 535] on div "Controle de fiado Registrar fiado Resumo dos débitos dos útimos 90 dias - R$ 10…" at bounding box center [771, 321] width 1150 height 642
click at [898, 535] on div "Controle de fiado Registrar fiado Resumo dos débitos dos útimos 90 dias - R$ 11…" at bounding box center [771, 321] width 1150 height 642
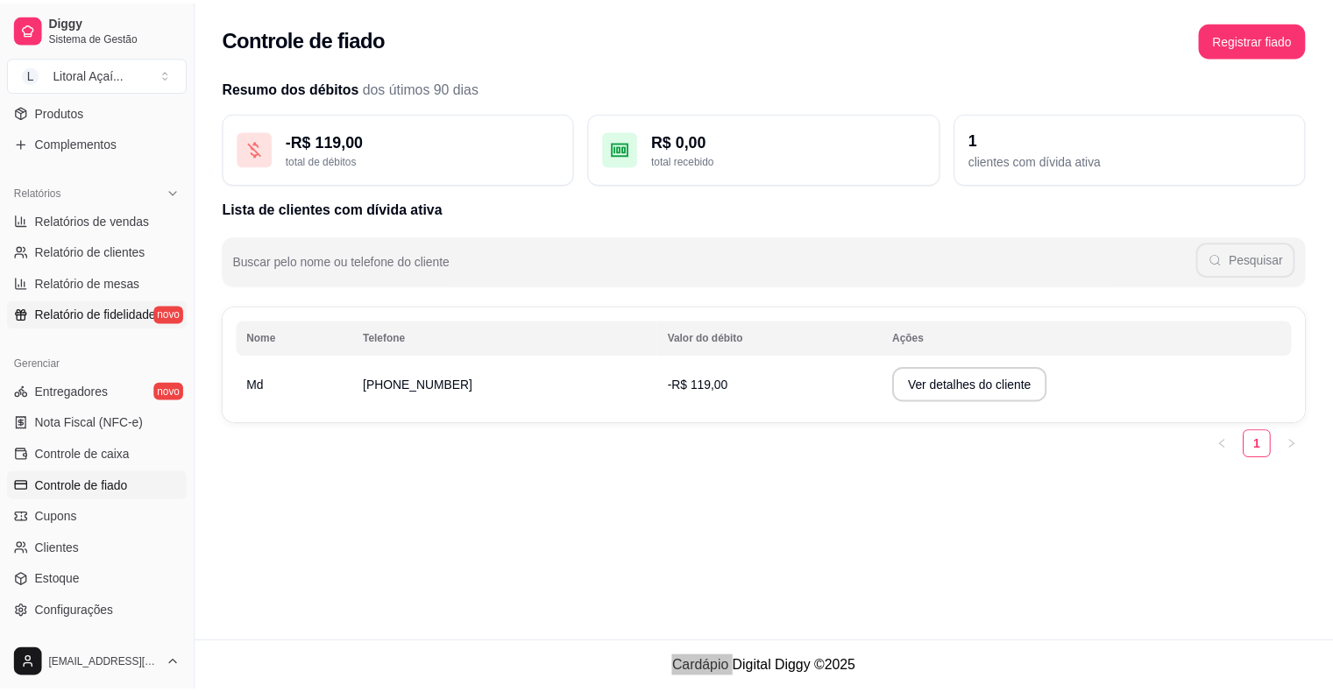
scroll to position [393, 0]
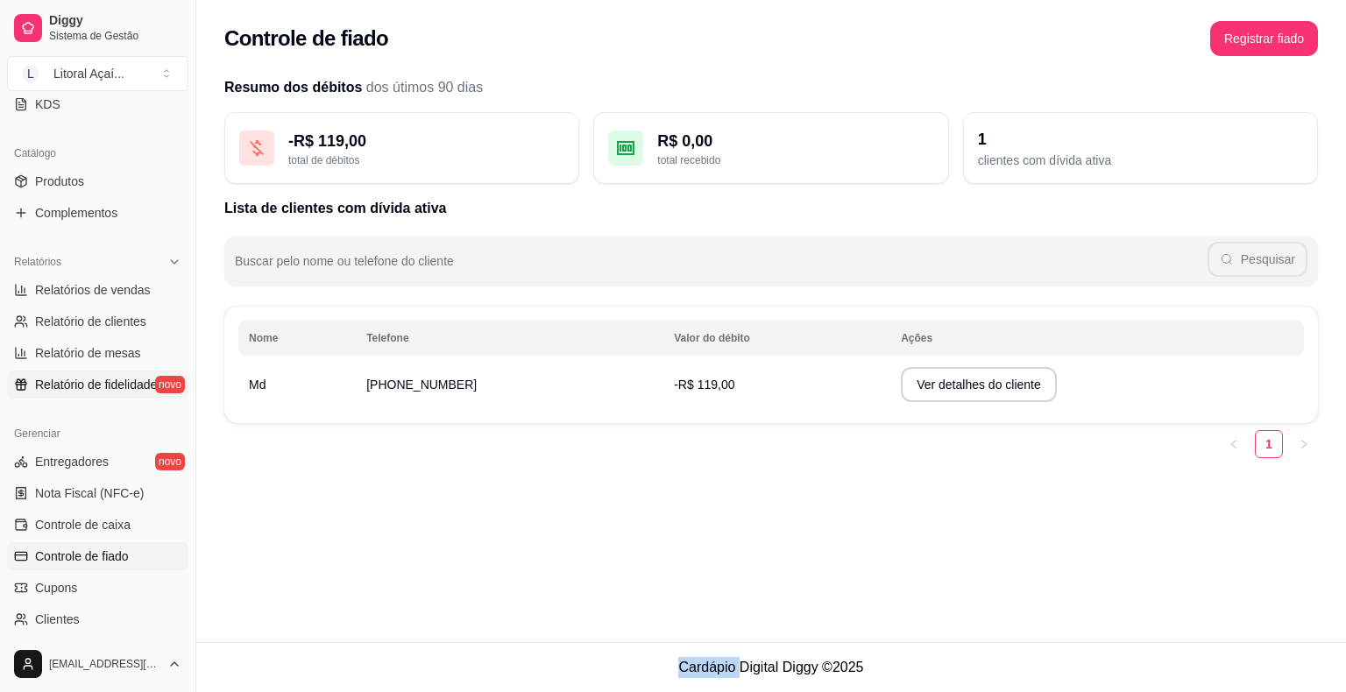
click at [89, 376] on span "Relatório de fidelidade" at bounding box center [96, 385] width 122 height 18
